Goal: Task Accomplishment & Management: Manage account settings

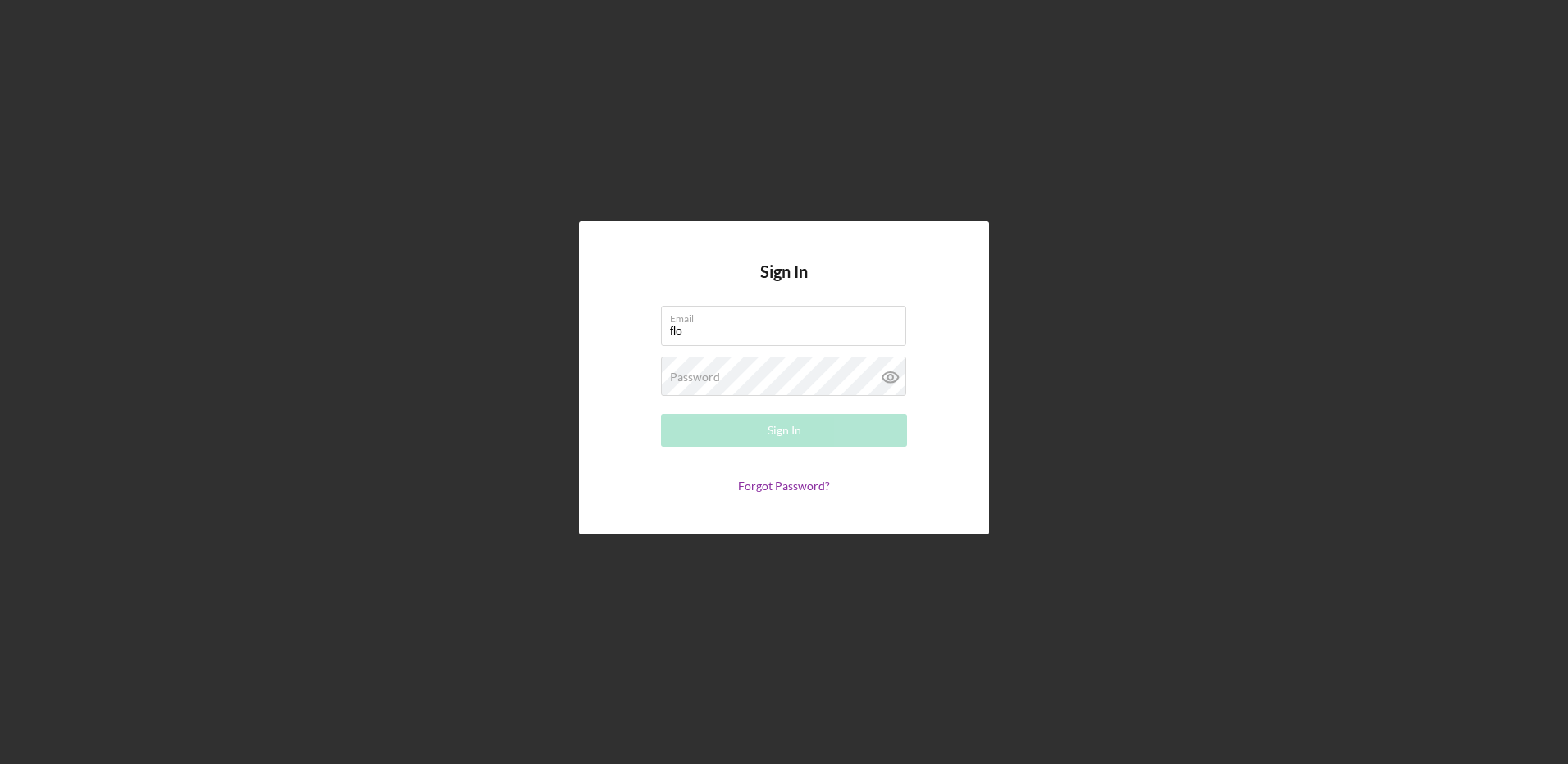
type input "[EMAIL_ADDRESS][DOMAIN_NAME]"
click at [699, 384] on label "Password" at bounding box center [695, 377] width 50 height 13
click at [661, 414] on button "Sign In" at bounding box center [783, 430] width 246 height 33
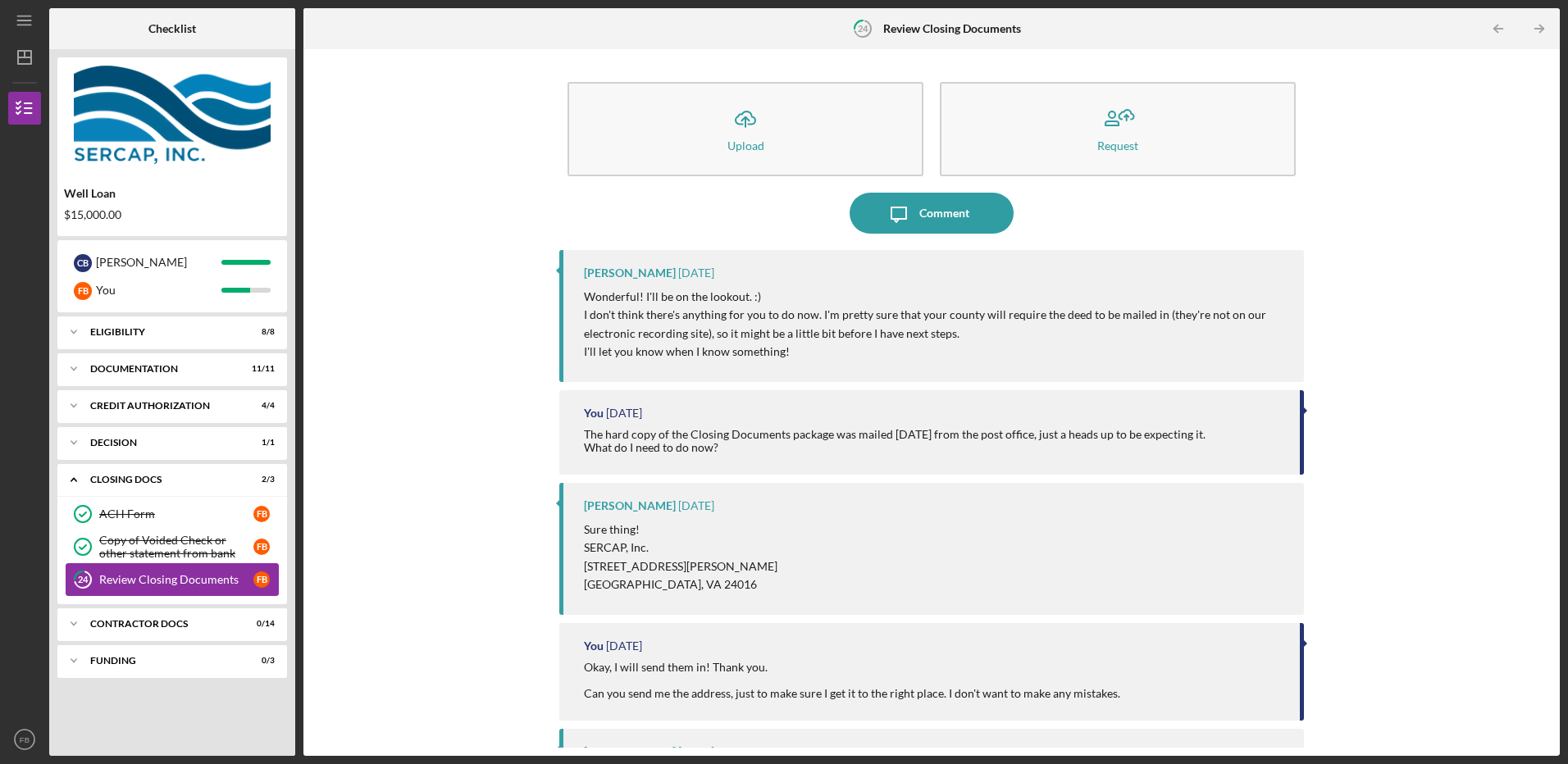
click at [114, 578] on div "Review Closing Documents" at bounding box center [176, 579] width 154 height 13
click at [116, 534] on div "Copy of Voided Check or other statement from bank" at bounding box center [176, 547] width 154 height 26
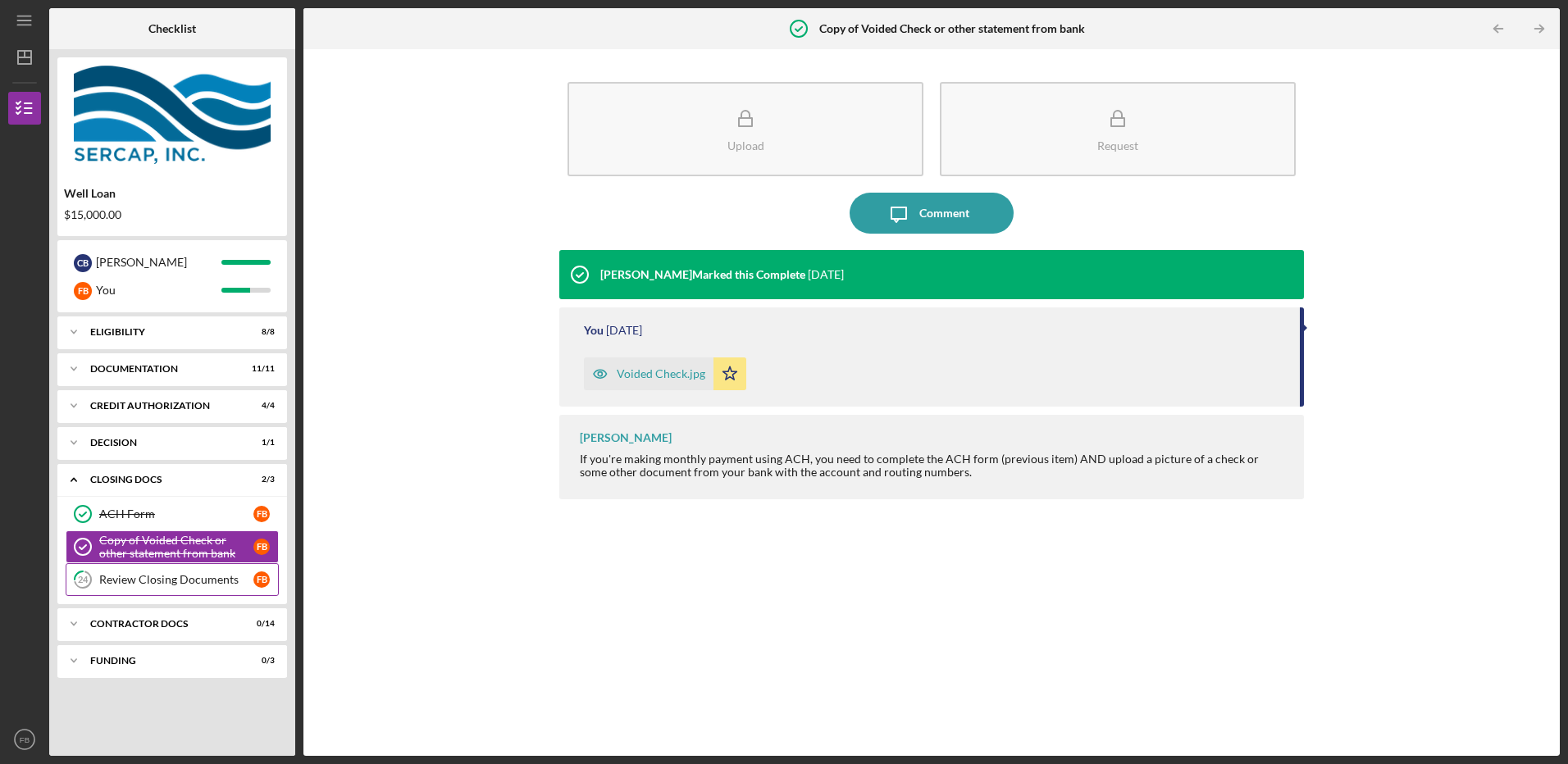
click at [116, 581] on div "Review Closing Documents" at bounding box center [176, 579] width 154 height 13
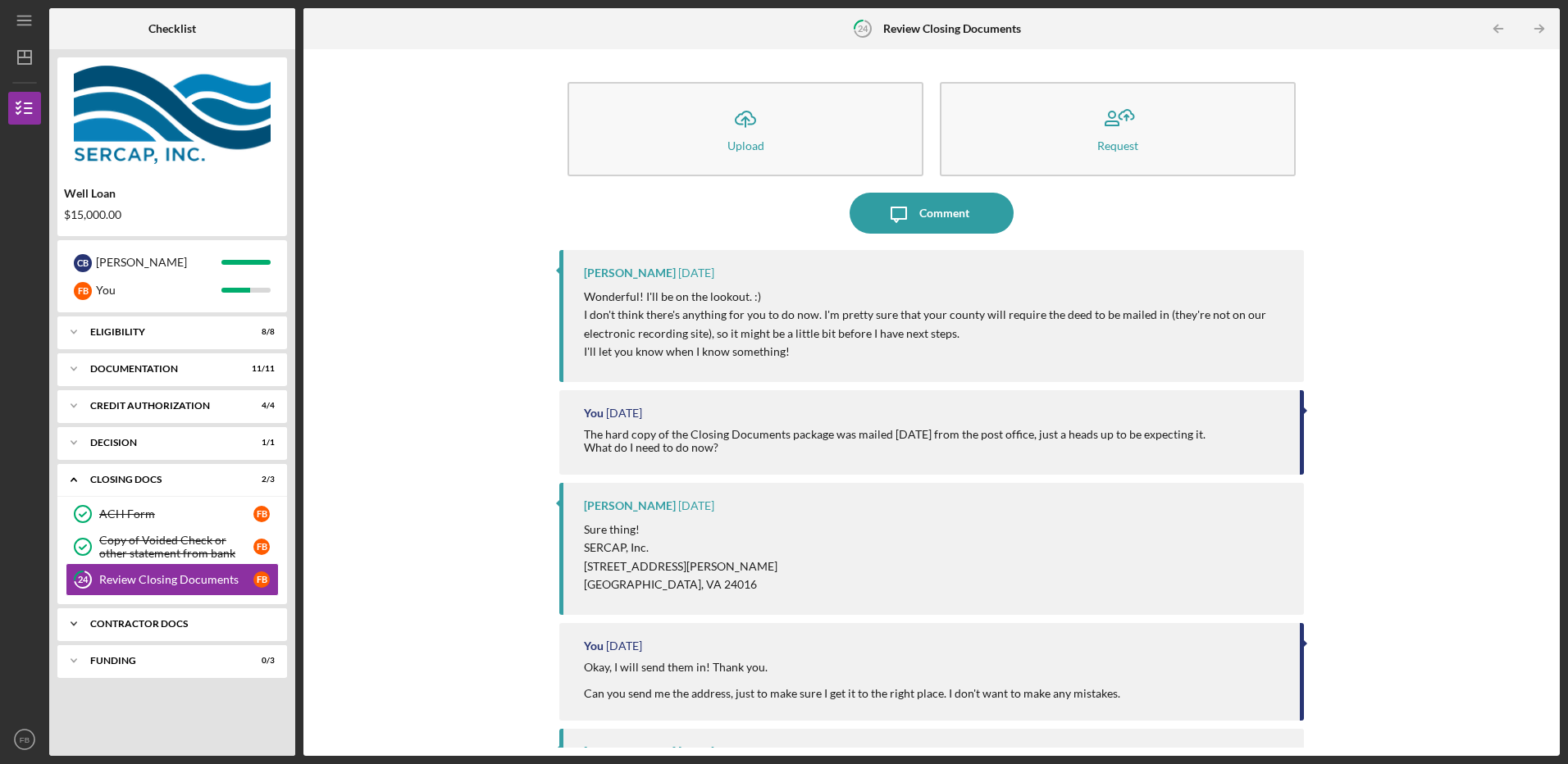
click at [133, 631] on div "Icon/Expander Contractor Docs 0 / 14" at bounding box center [172, 624] width 230 height 33
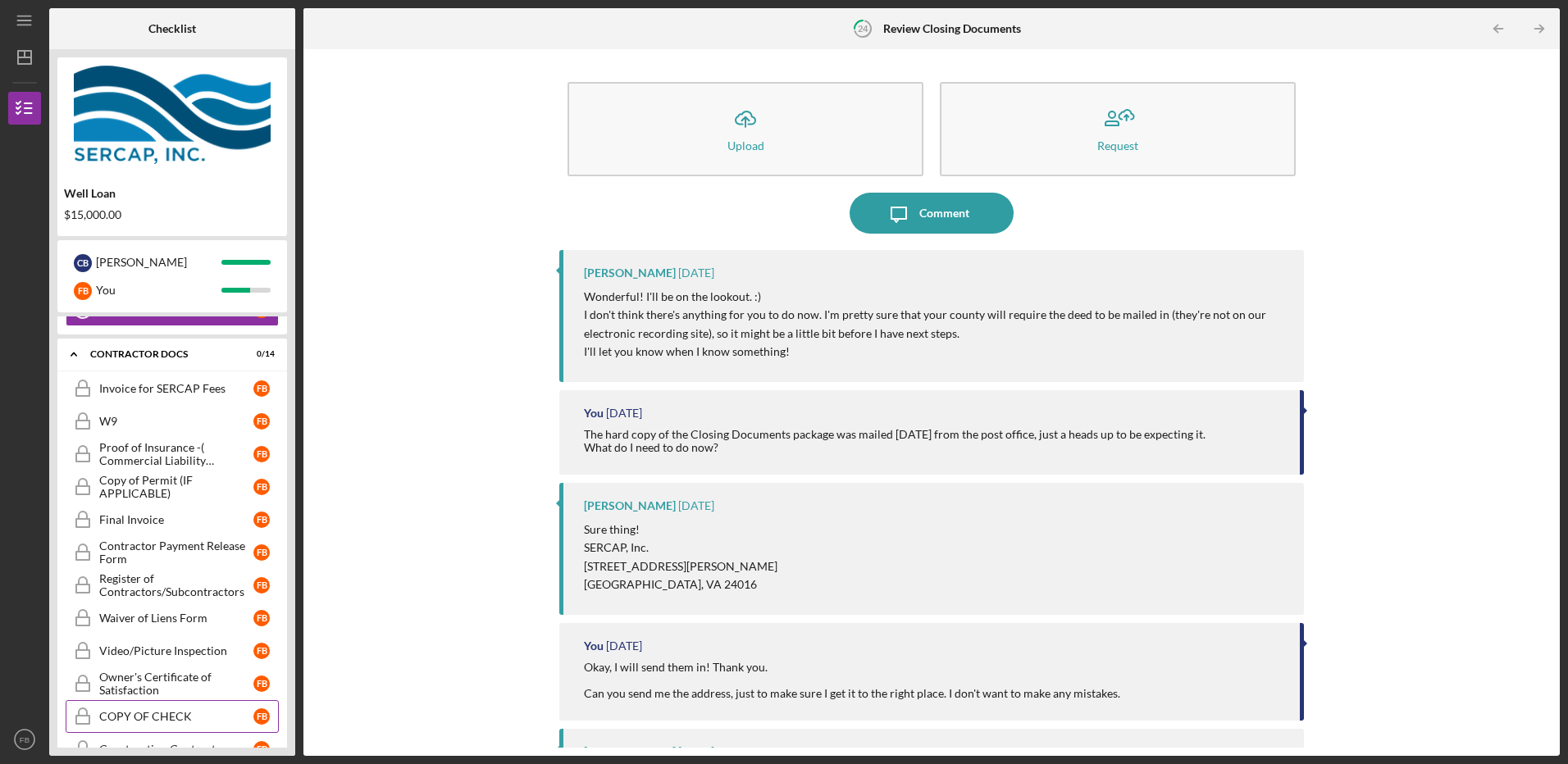
scroll to position [407, 0]
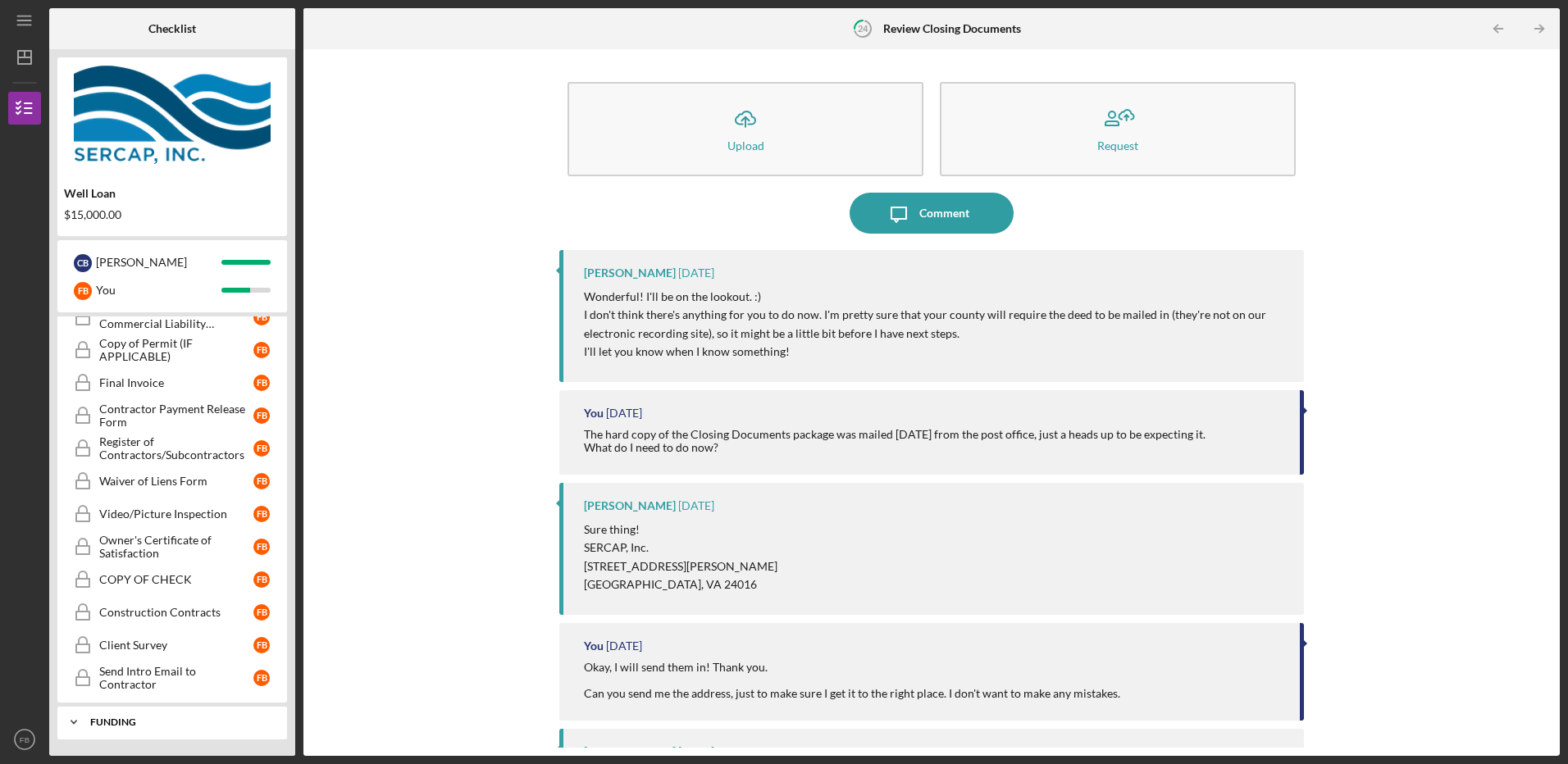
click at [128, 717] on div "Icon/Expander Funding 0 / 3" at bounding box center [172, 722] width 230 height 33
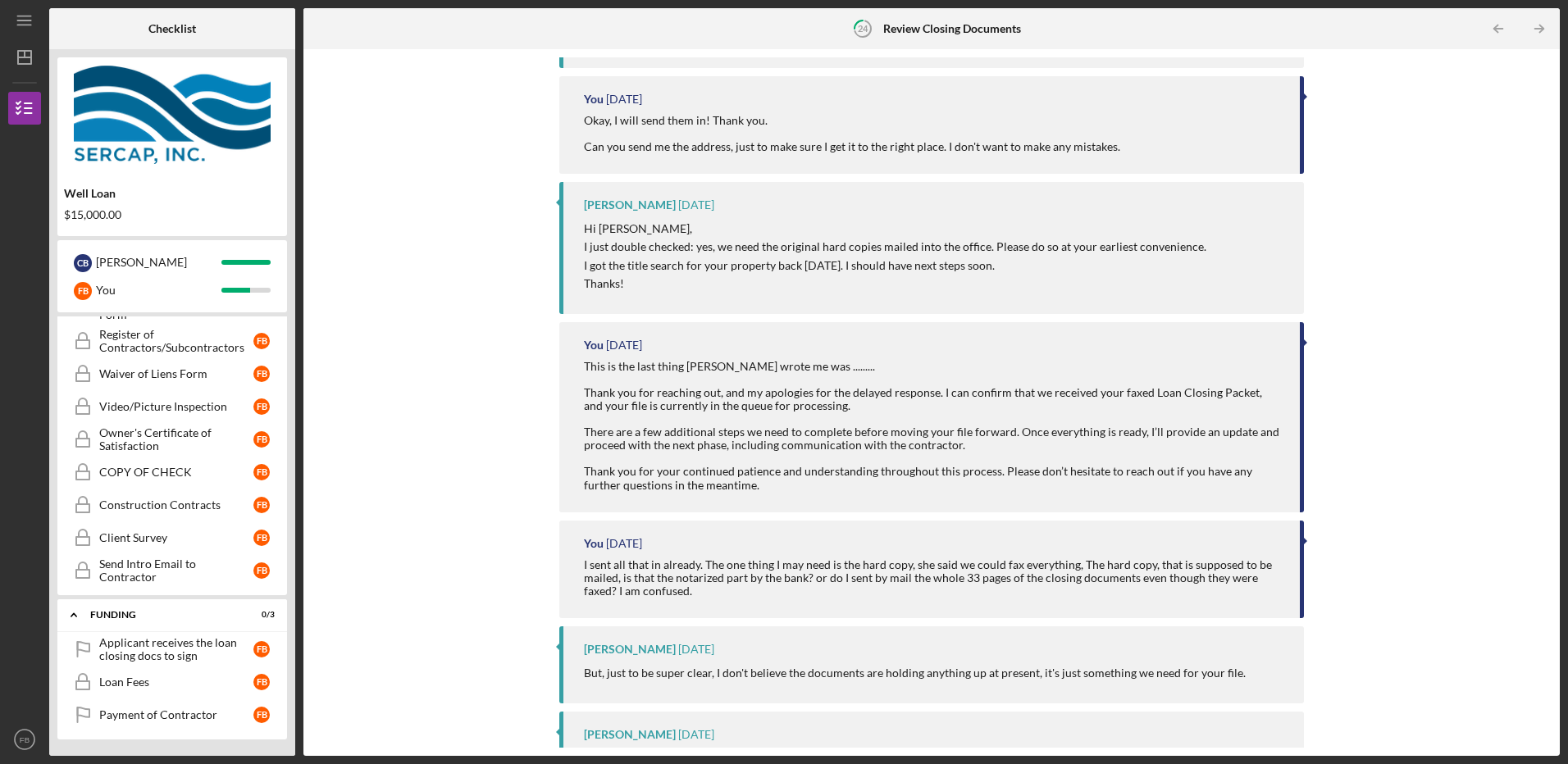
scroll to position [0, 0]
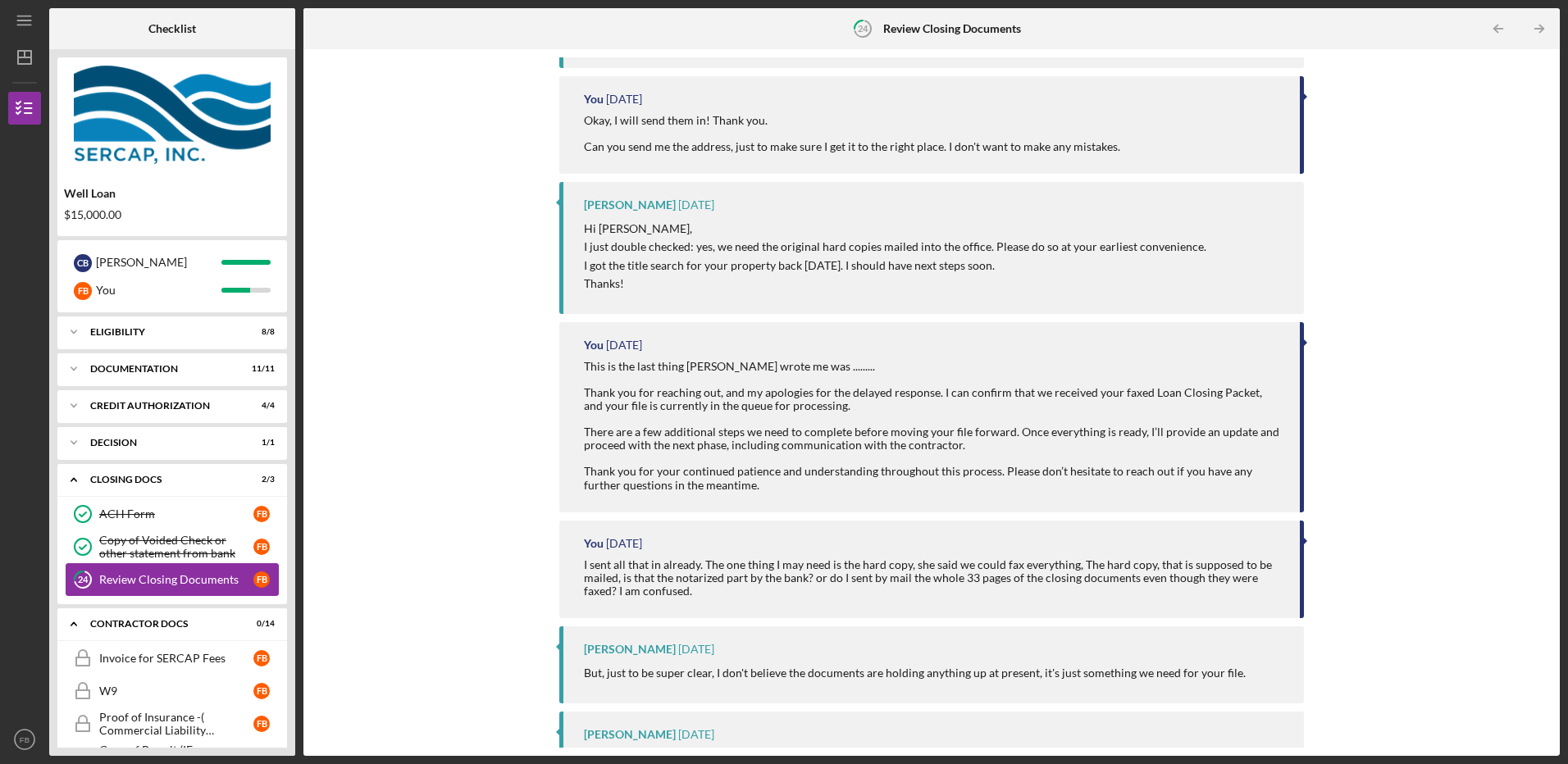
click at [80, 578] on tspan "24" at bounding box center [83, 580] width 11 height 11
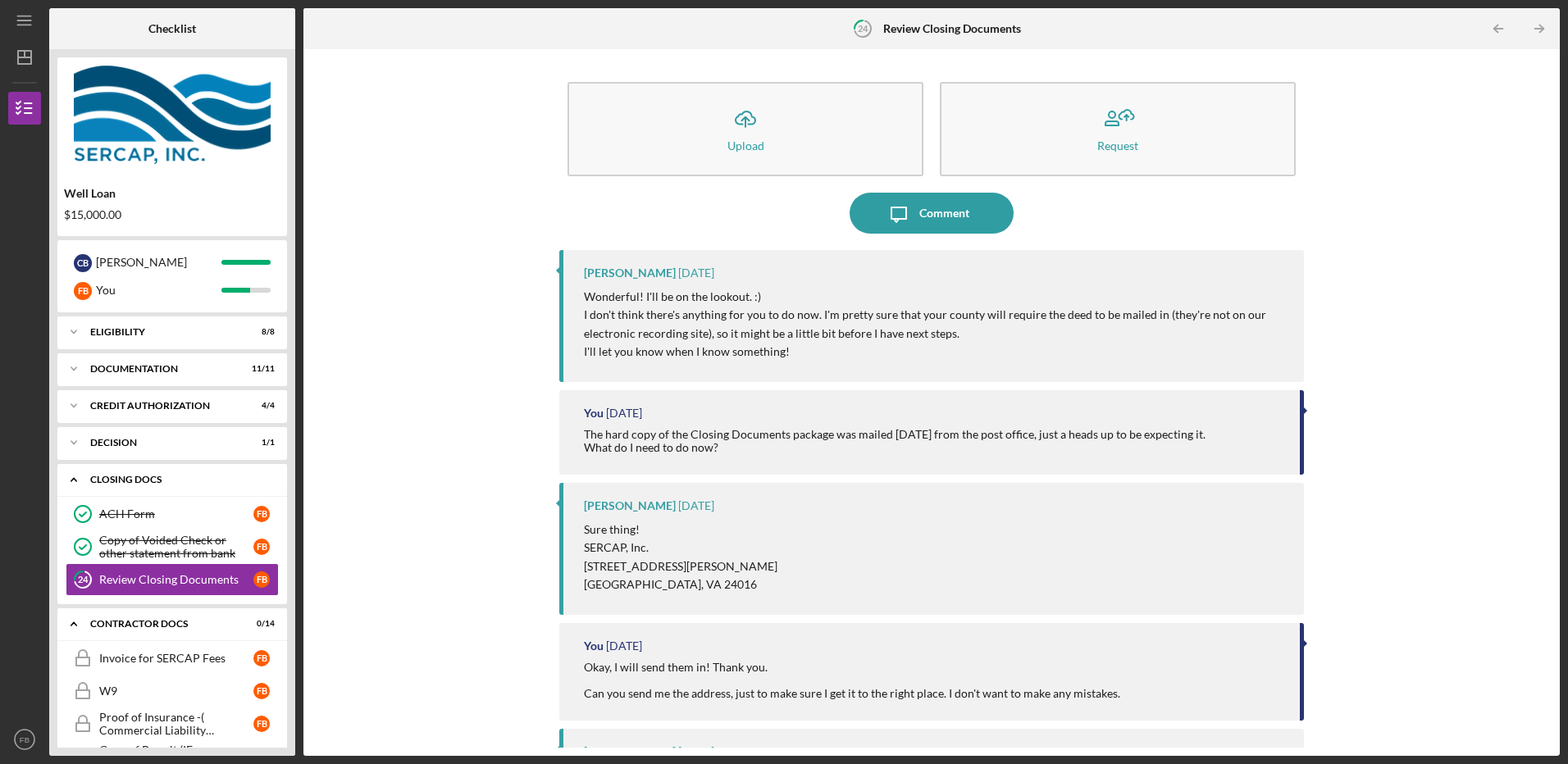
click at [77, 480] on polyline at bounding box center [74, 479] width 5 height 3
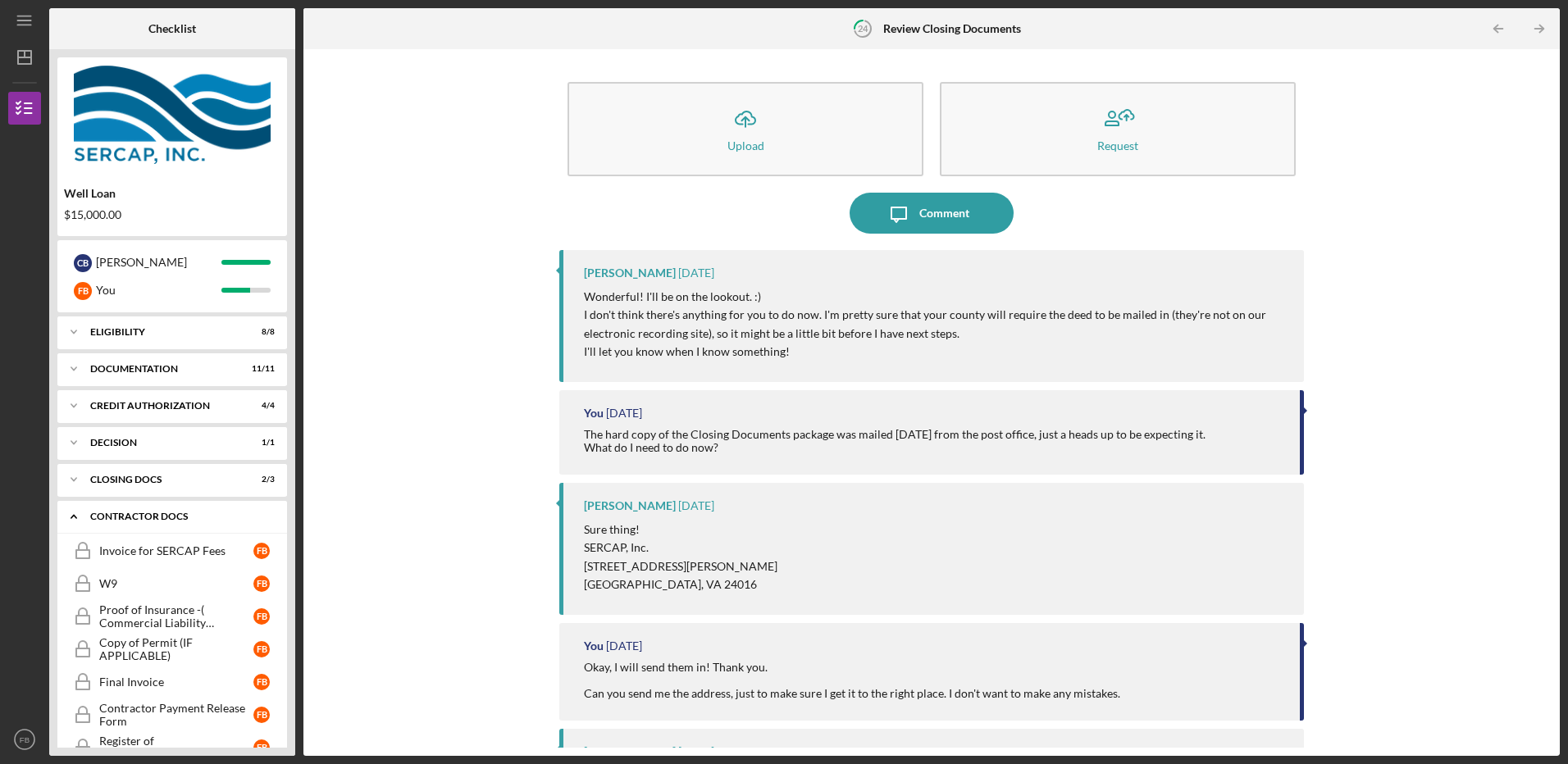
click at [72, 516] on icon "Icon/Expander" at bounding box center [74, 516] width 33 height 33
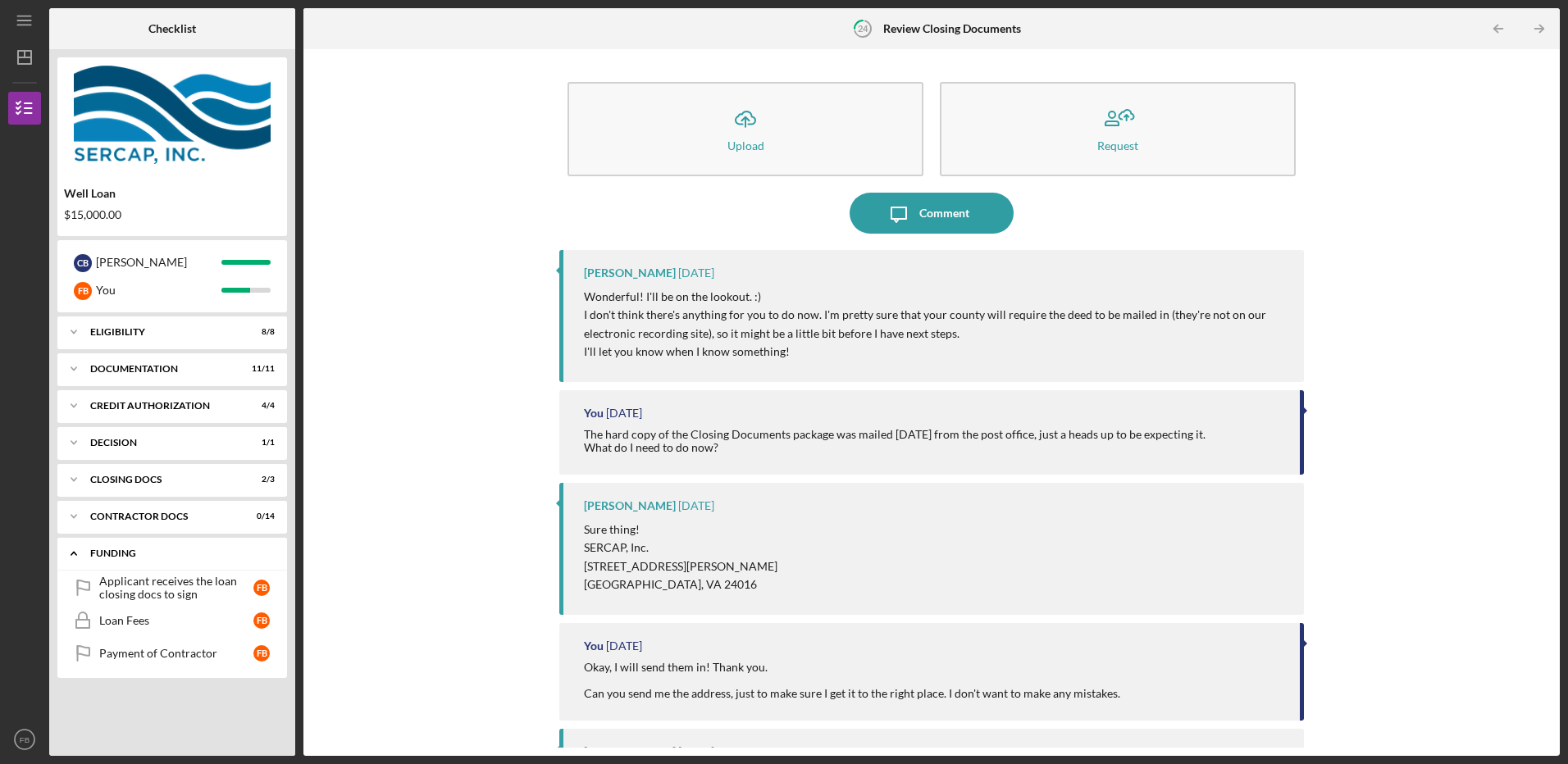
click at [73, 552] on icon "Icon/Expander" at bounding box center [74, 553] width 33 height 33
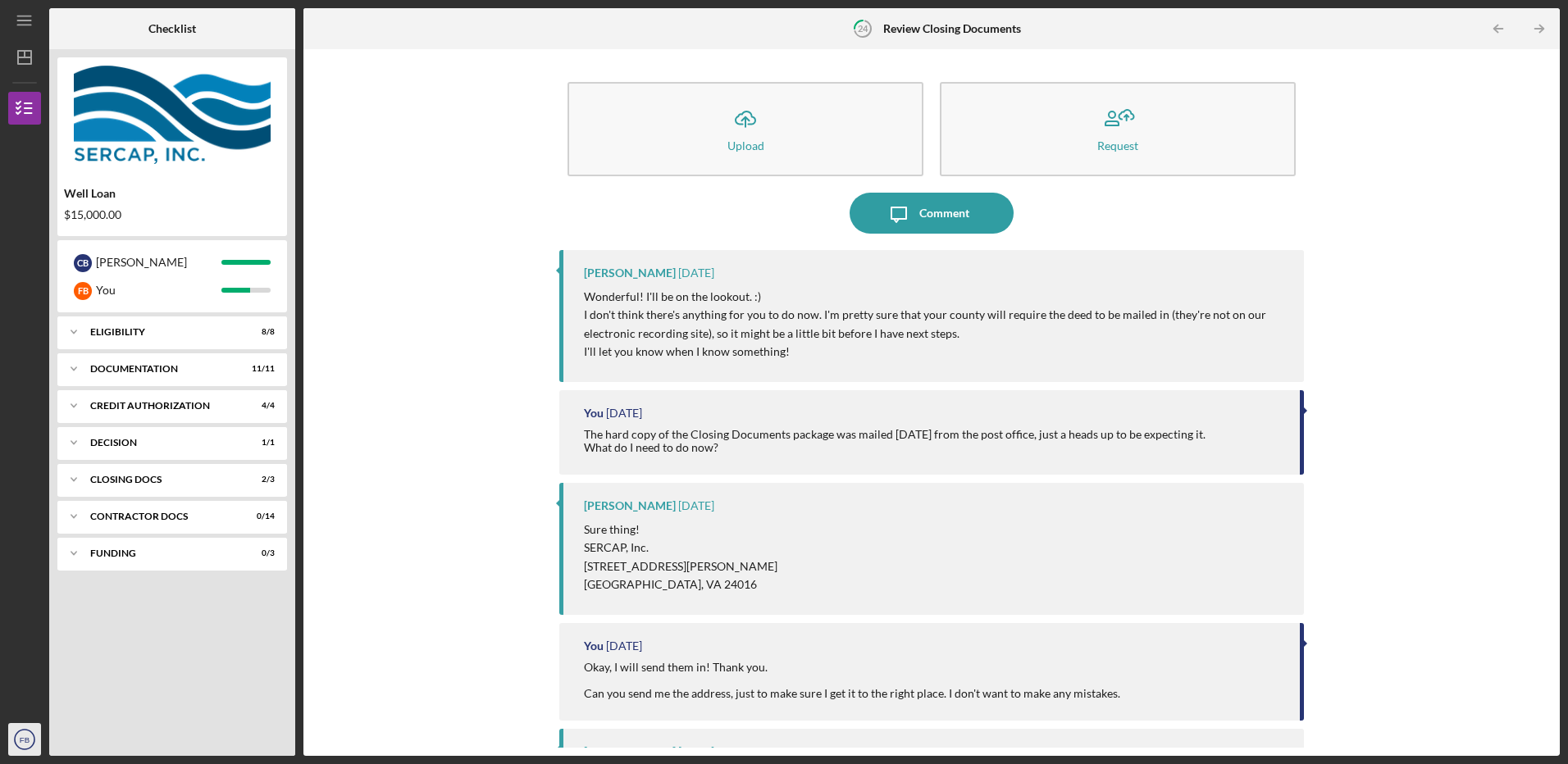
click at [27, 741] on text "FB" at bounding box center [25, 739] width 10 height 9
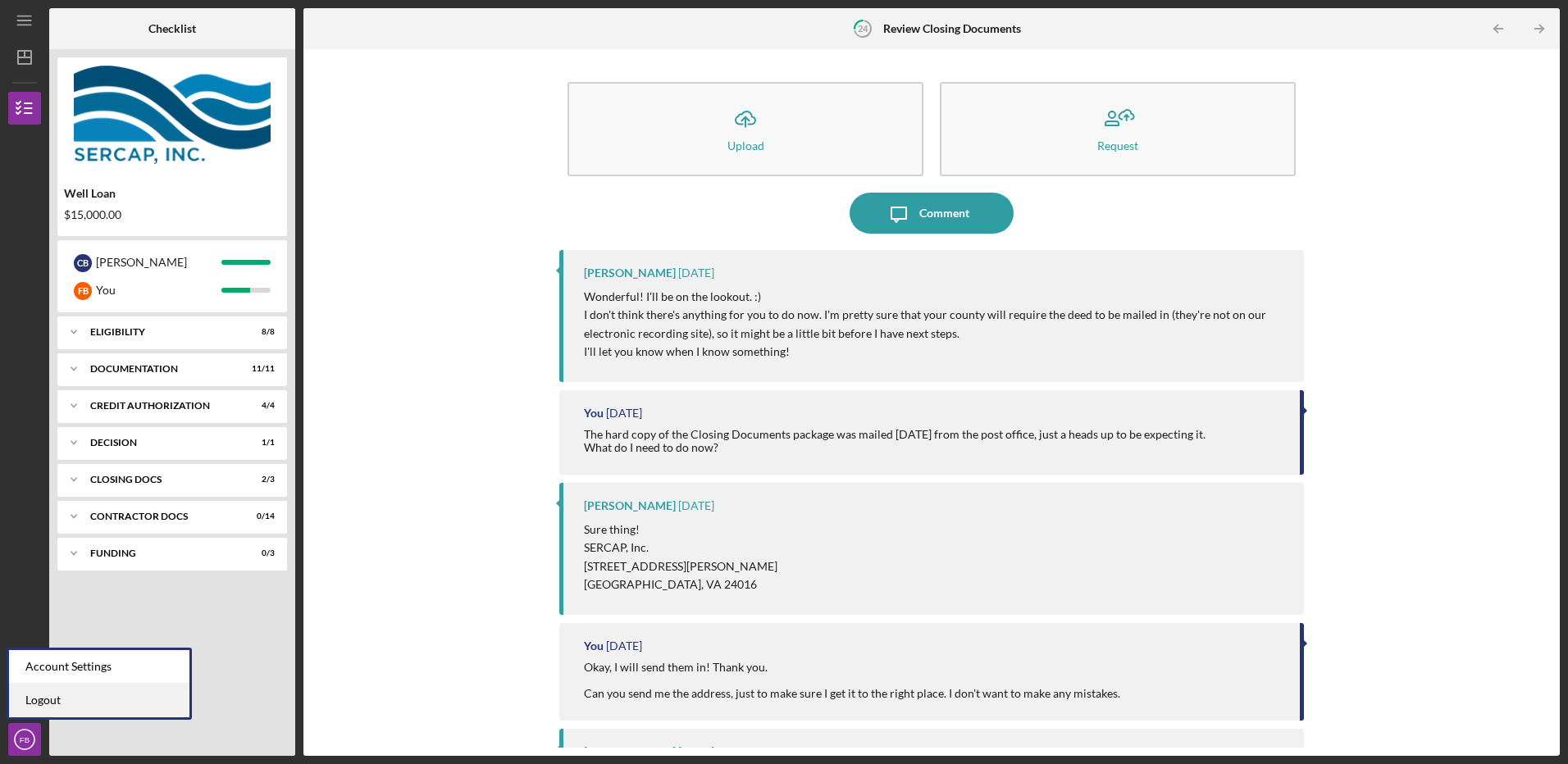
click at [43, 701] on link "Logout" at bounding box center [98, 701] width 180 height 34
